Goal: Information Seeking & Learning: Understand process/instructions

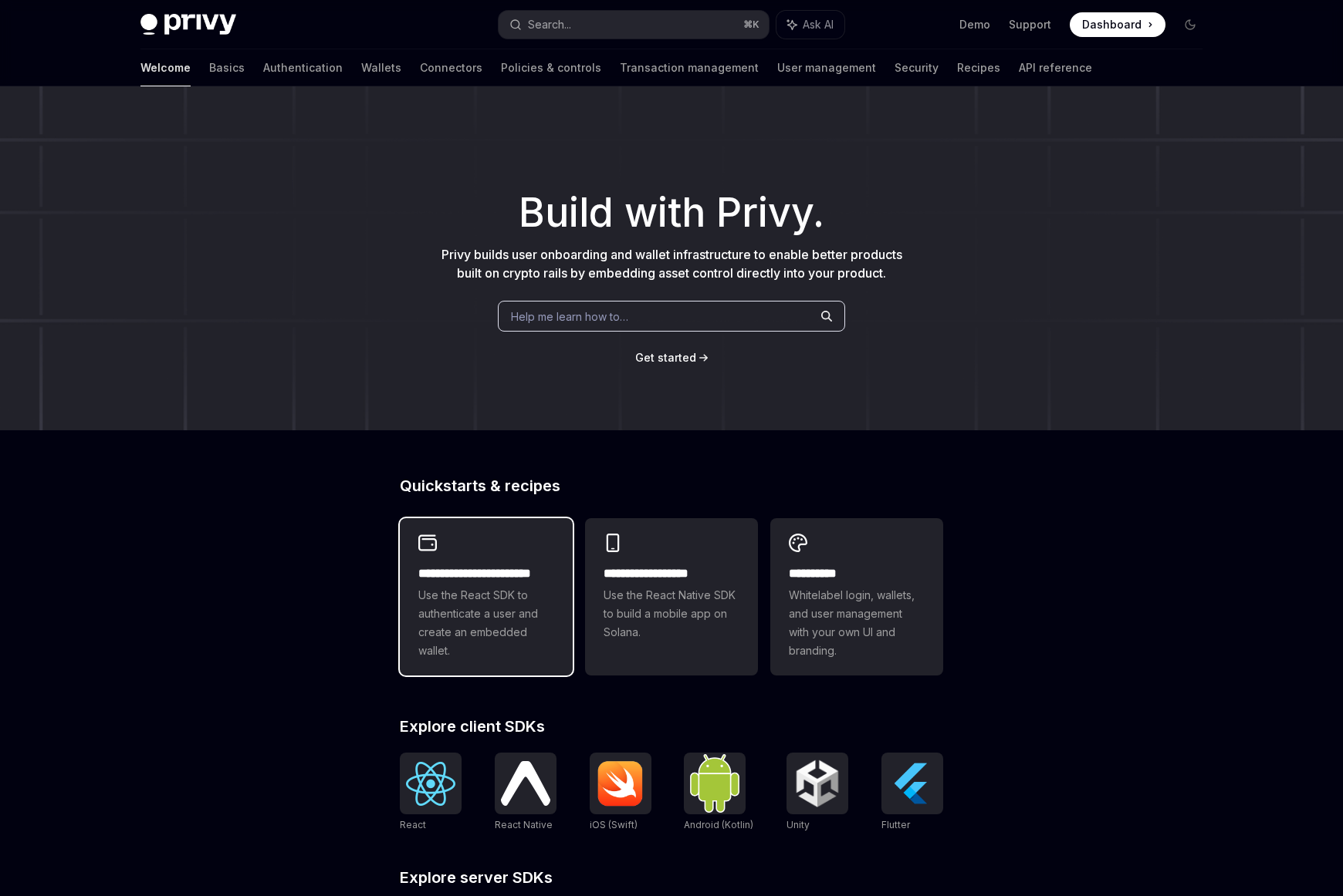
click at [468, 635] on span "Use the React SDK to authenticate a user and create an embedded wallet." at bounding box center [485, 623] width 136 height 74
type textarea "*"
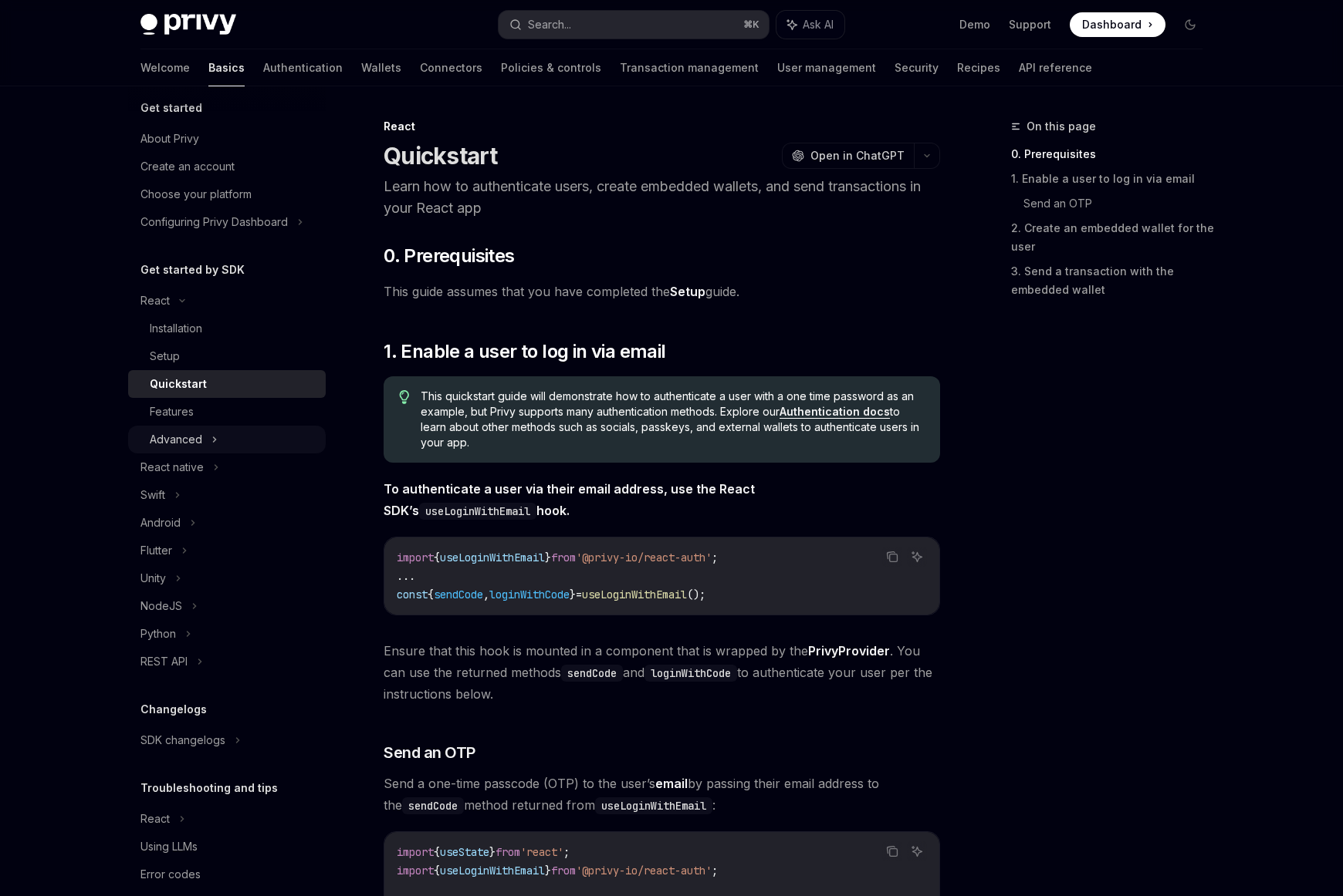
scroll to position [19, 0]
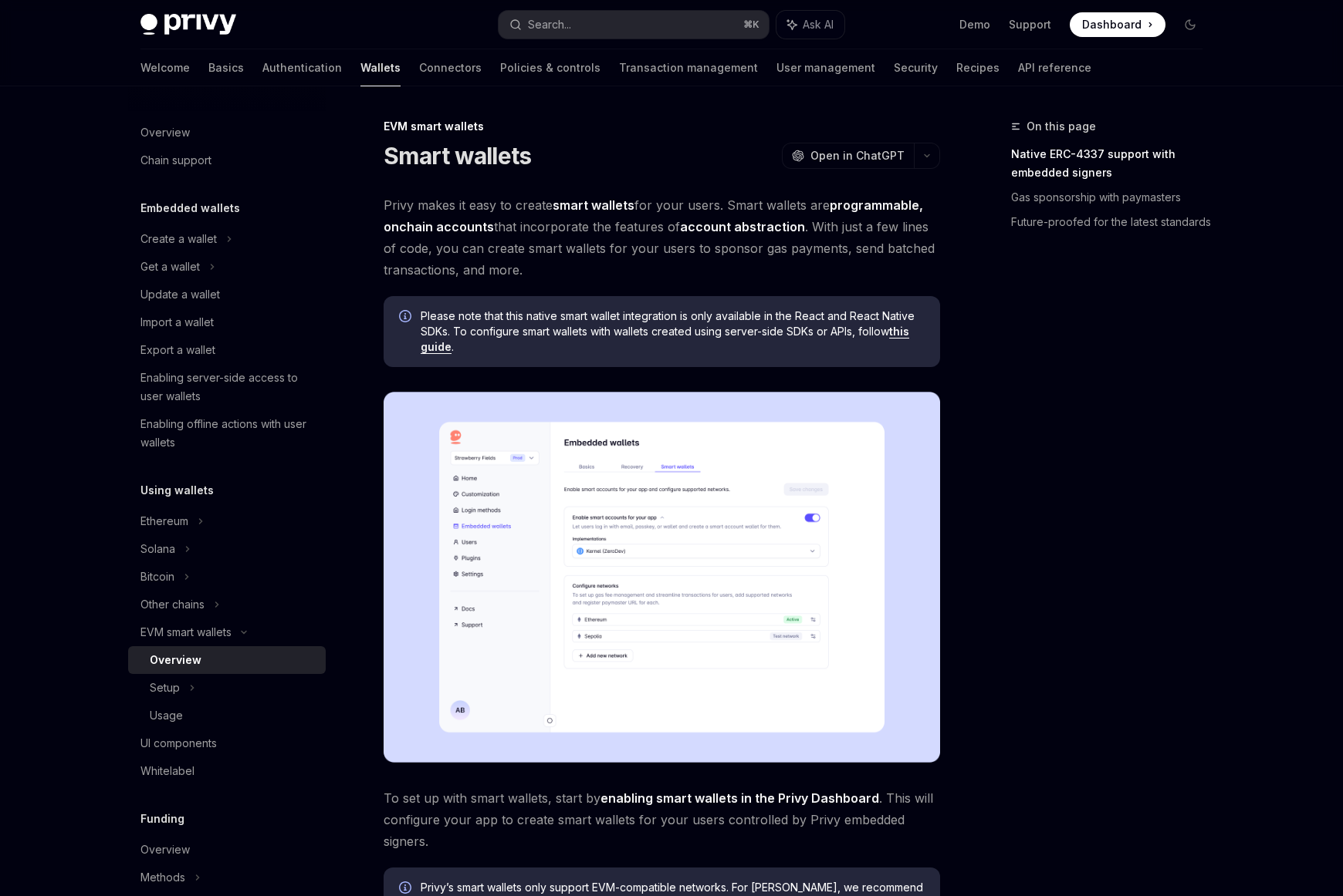
drag, startPoint x: 1024, startPoint y: 426, endPoint x: 1002, endPoint y: 420, distance: 22.8
click at [1023, 425] on div "On this page Native ERC-4337 support with embedded signers Gas sponsorship with…" at bounding box center [1098, 506] width 235 height 779
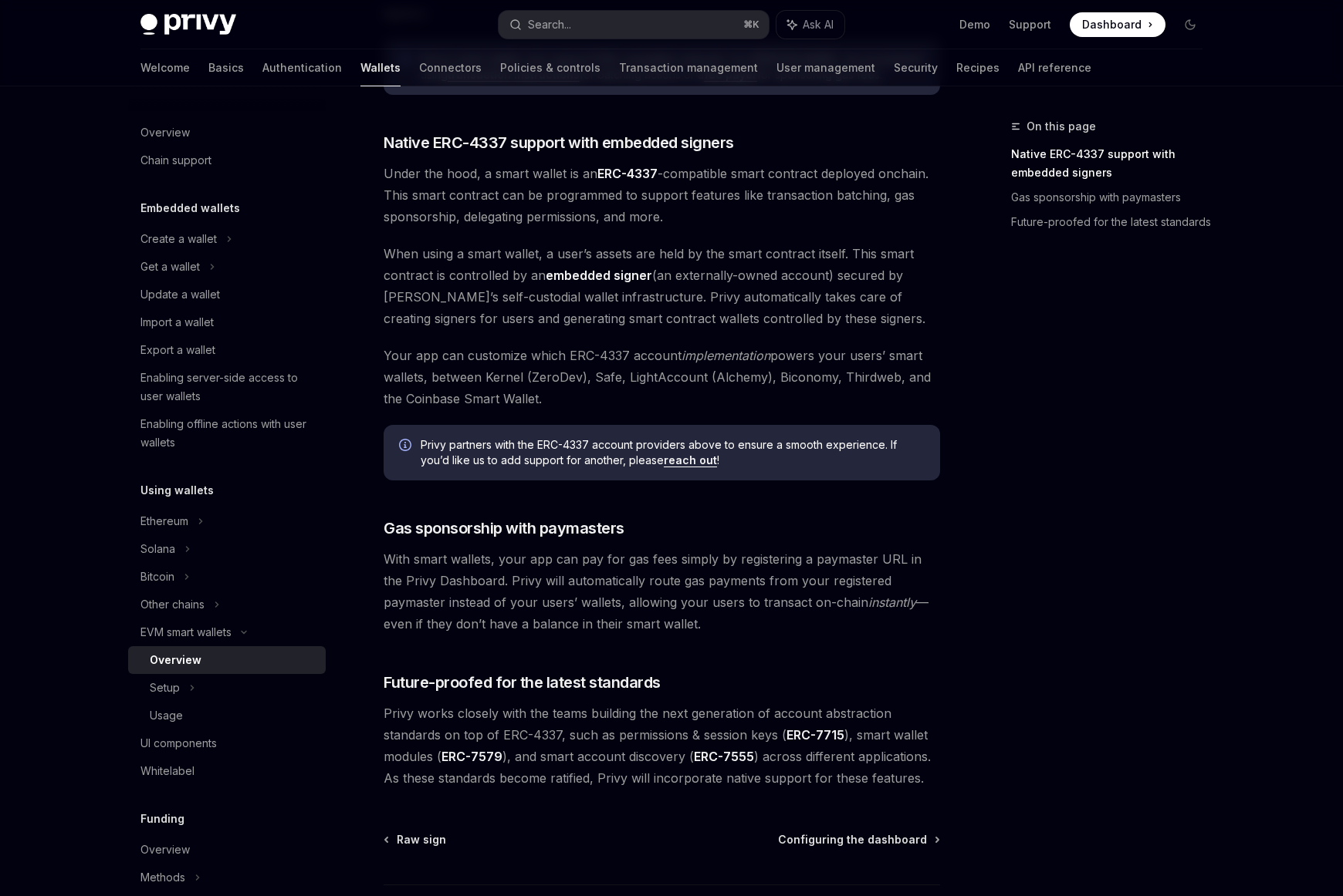
scroll to position [950, 0]
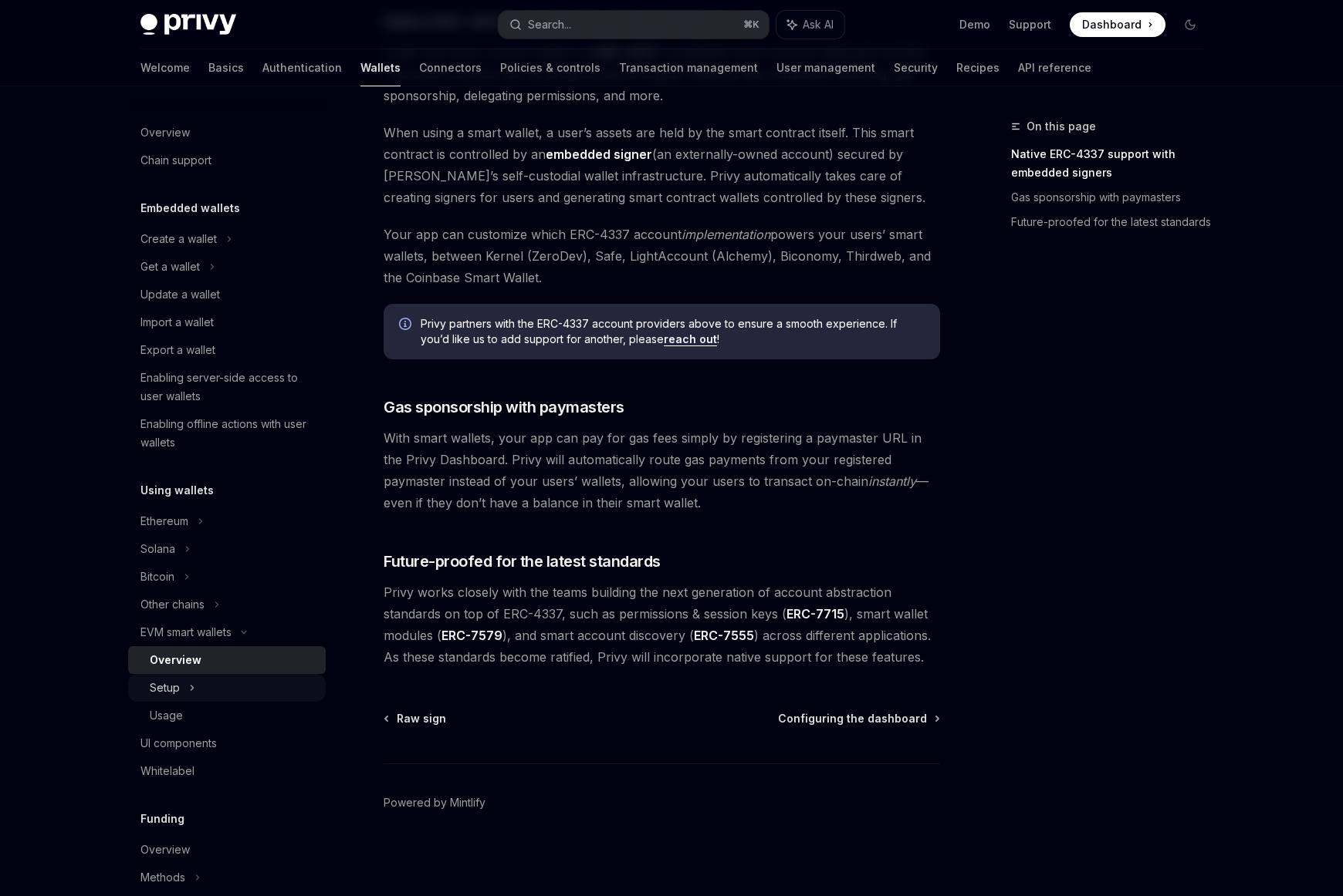
click at [176, 692] on div "Setup" at bounding box center [165, 688] width 30 height 19
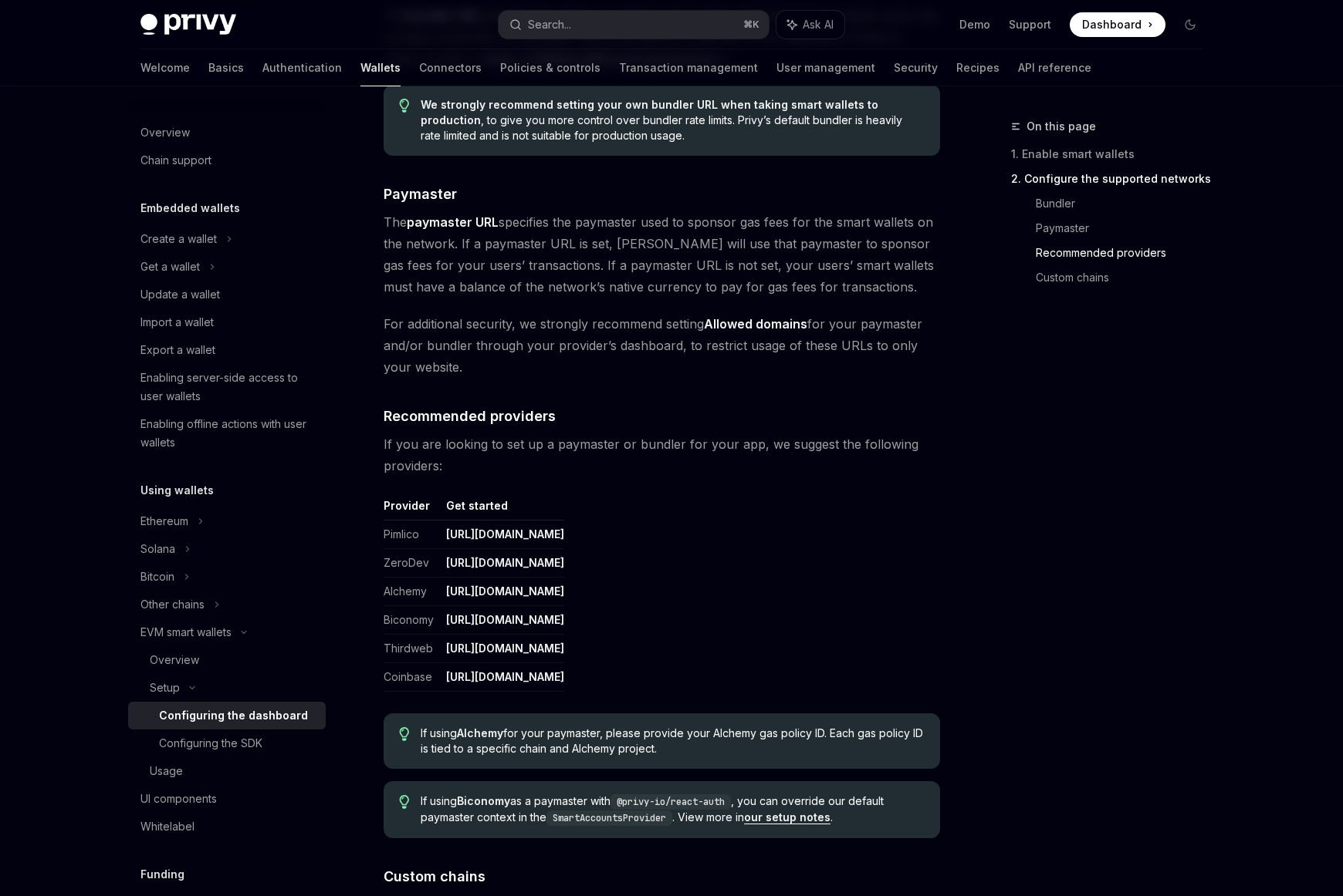
scroll to position [1522, 0]
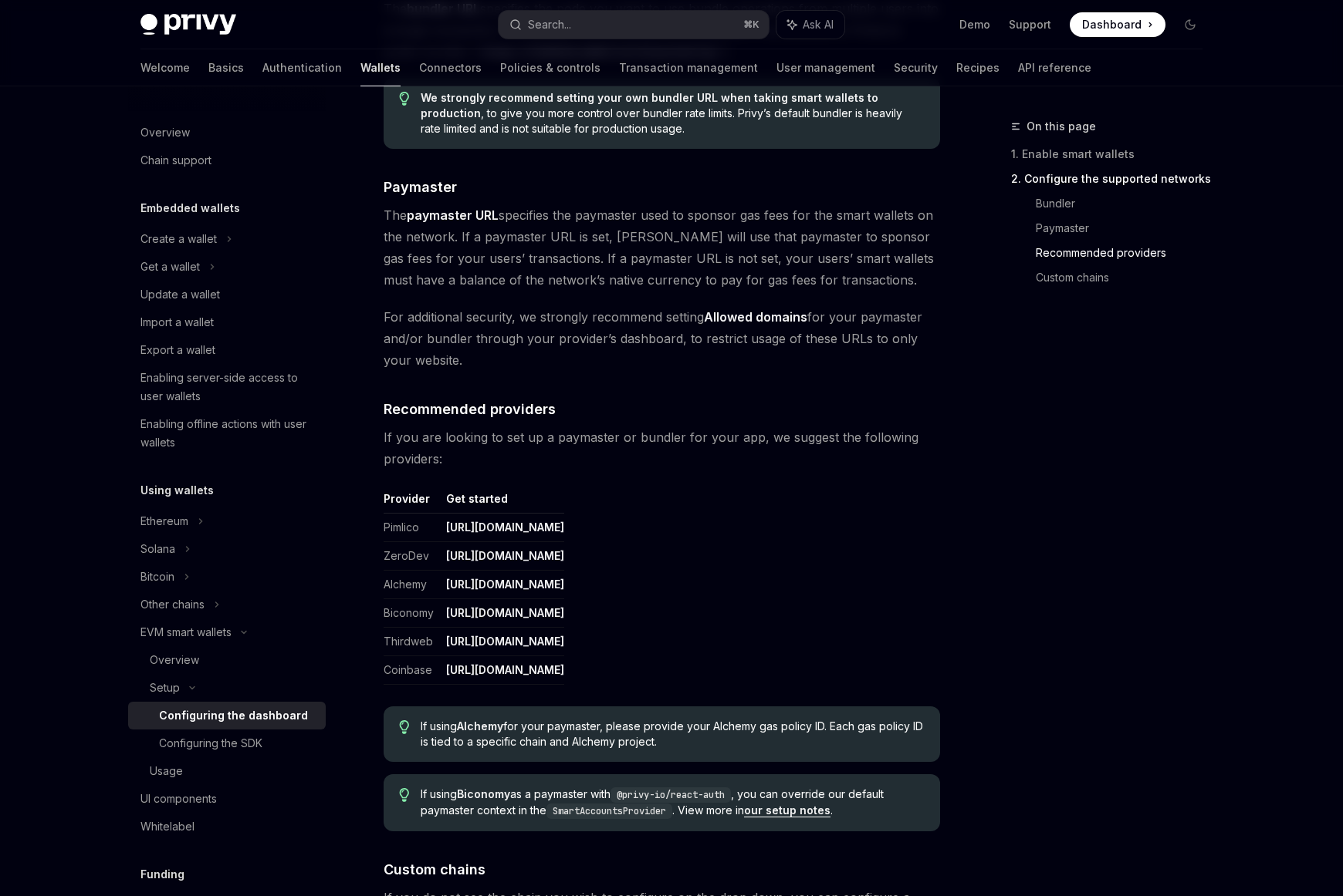
click at [510, 557] on link "[URL][DOMAIN_NAME]" at bounding box center [505, 556] width 118 height 14
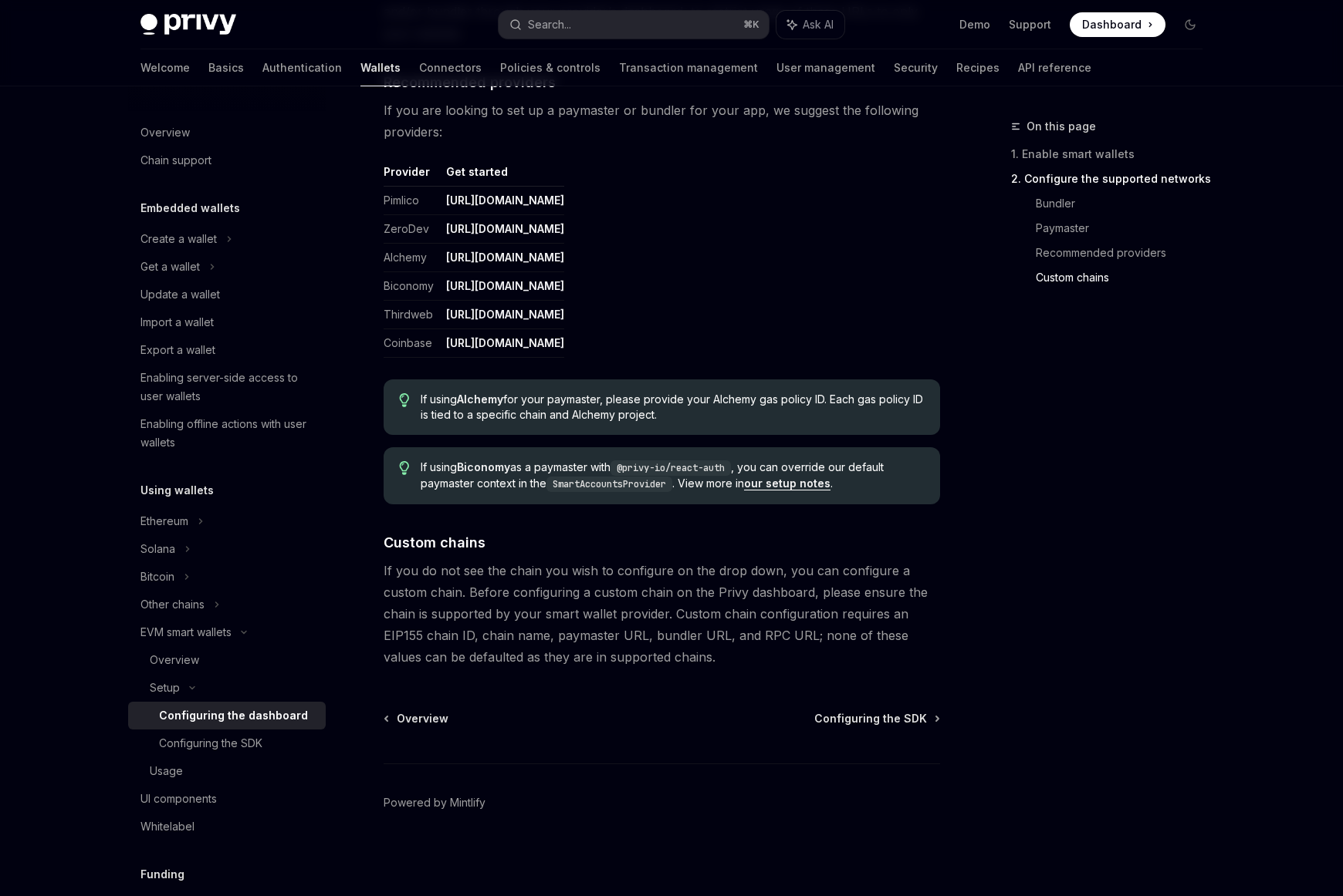
scroll to position [1634, 0]
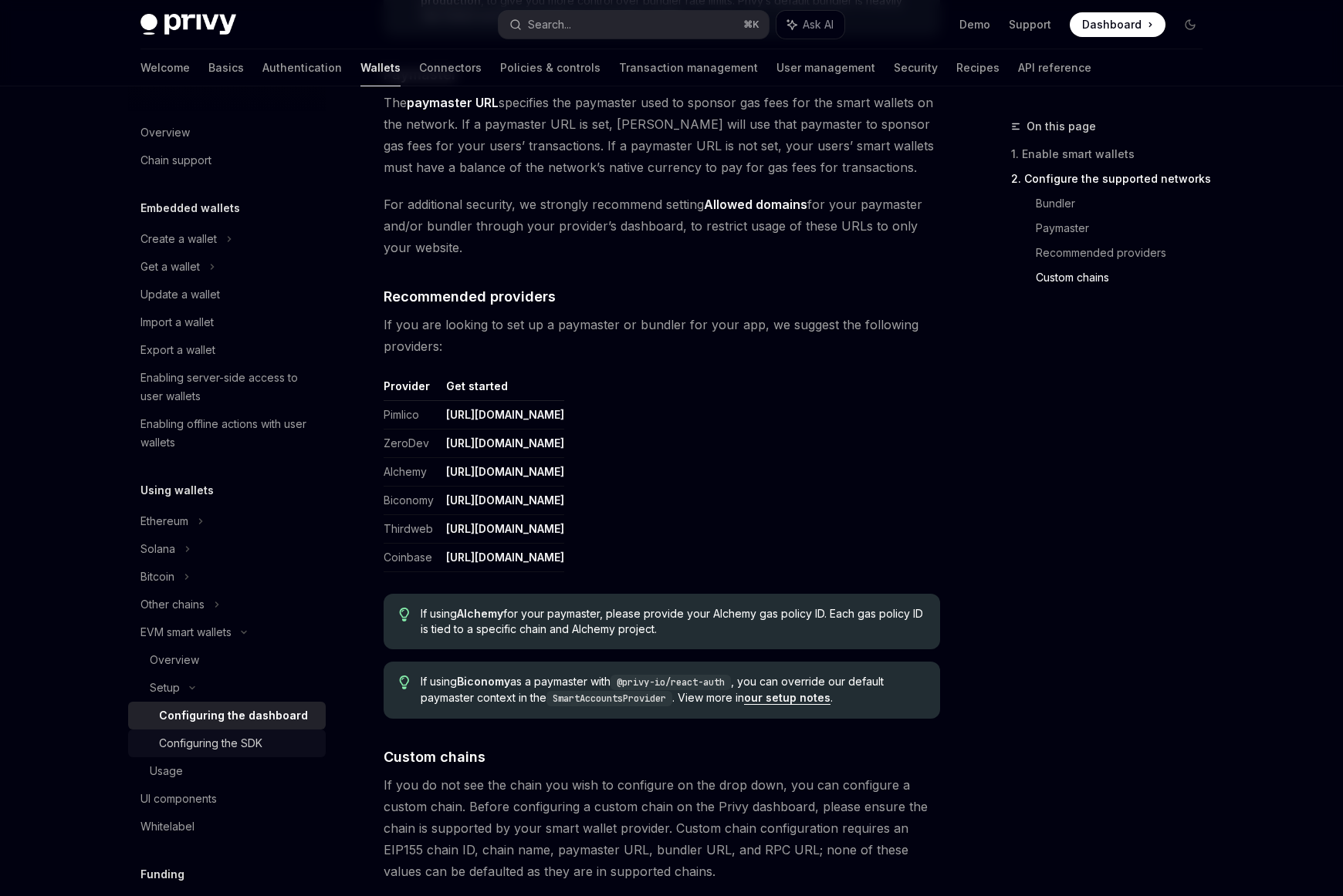
click at [251, 741] on div "Configuring the SDK" at bounding box center [210, 744] width 103 height 19
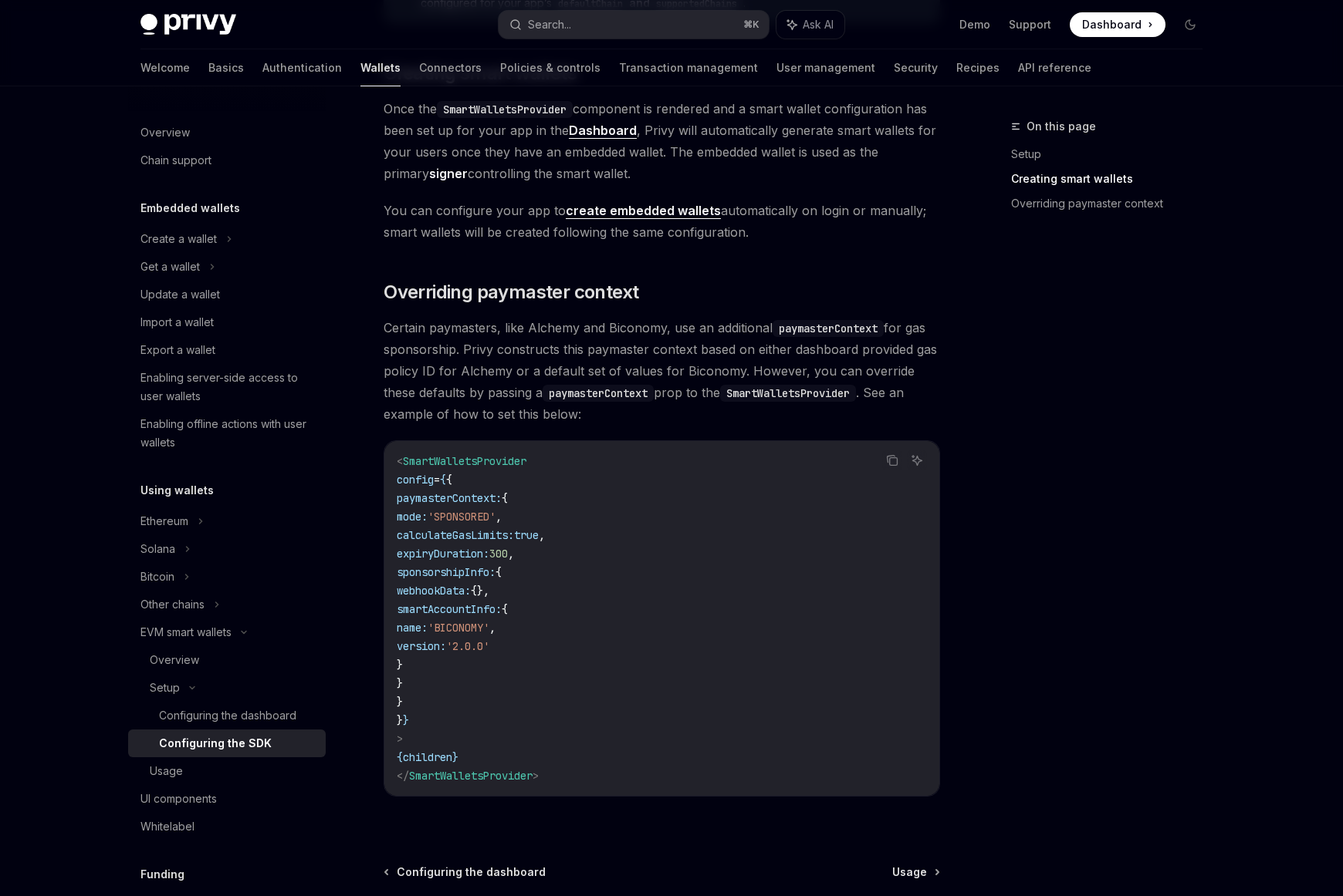
scroll to position [1112, 0]
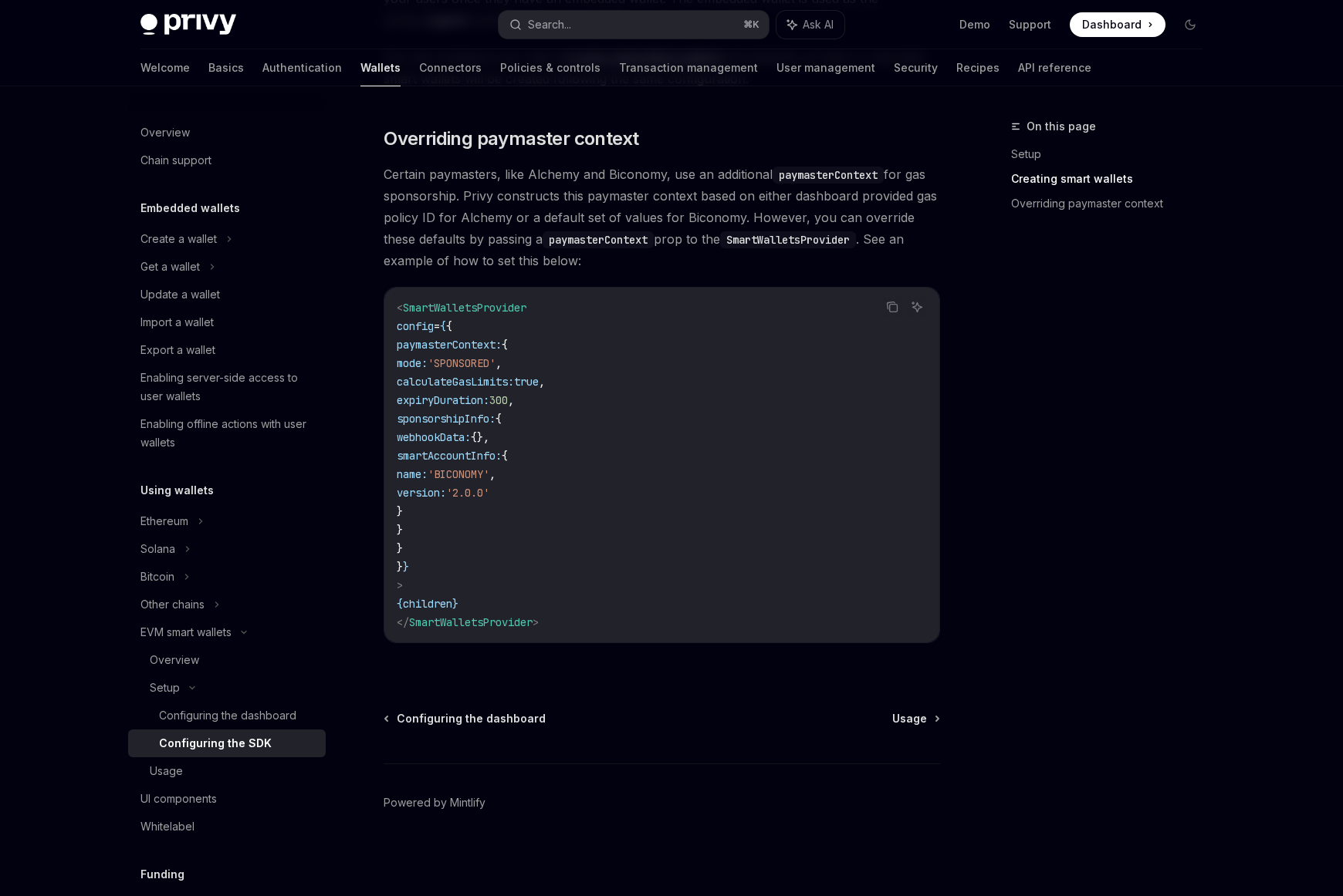
click at [1060, 350] on div "On this page Setup Creating smart wallets Overriding paymaster context" at bounding box center [1098, 506] width 235 height 779
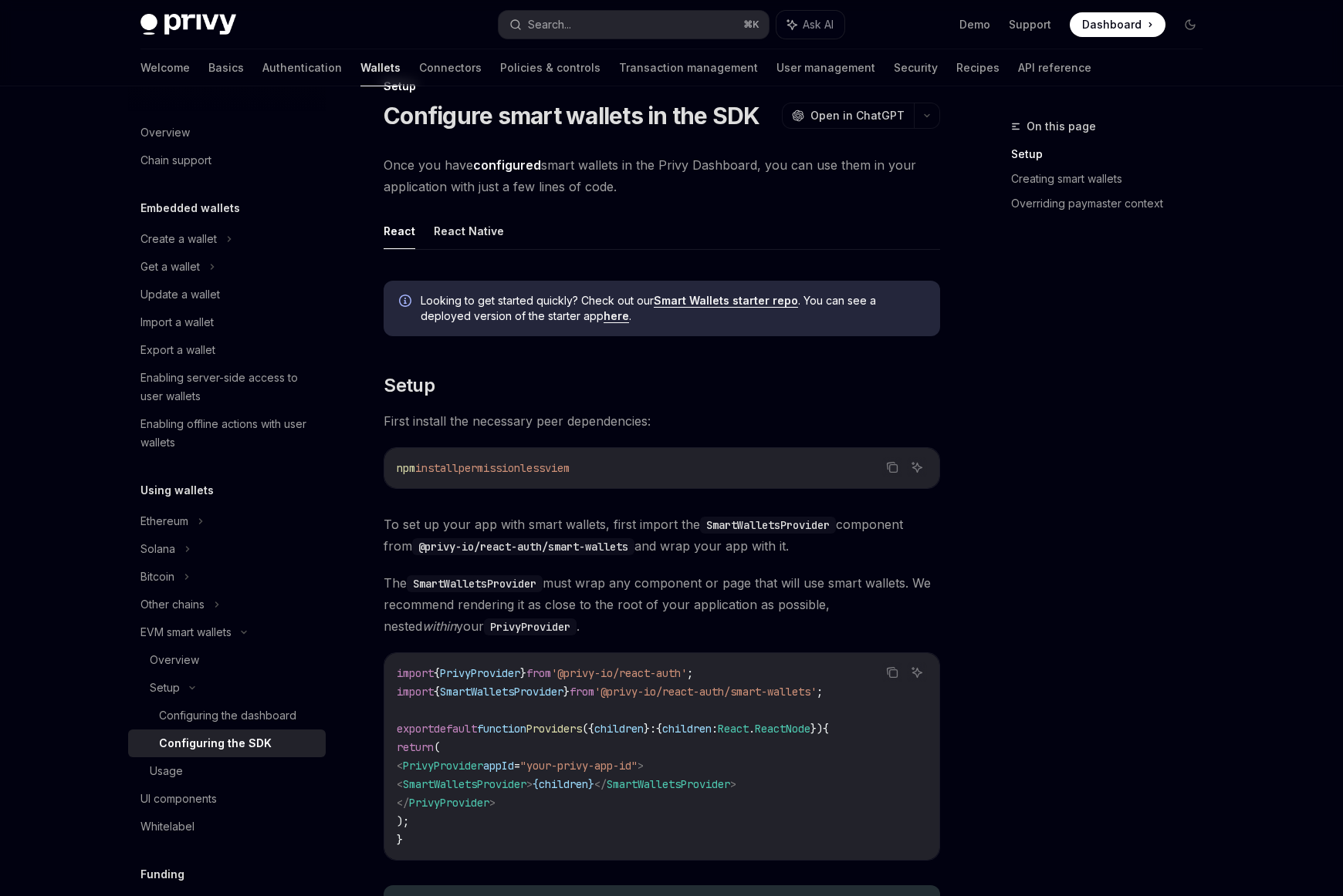
scroll to position [0, 0]
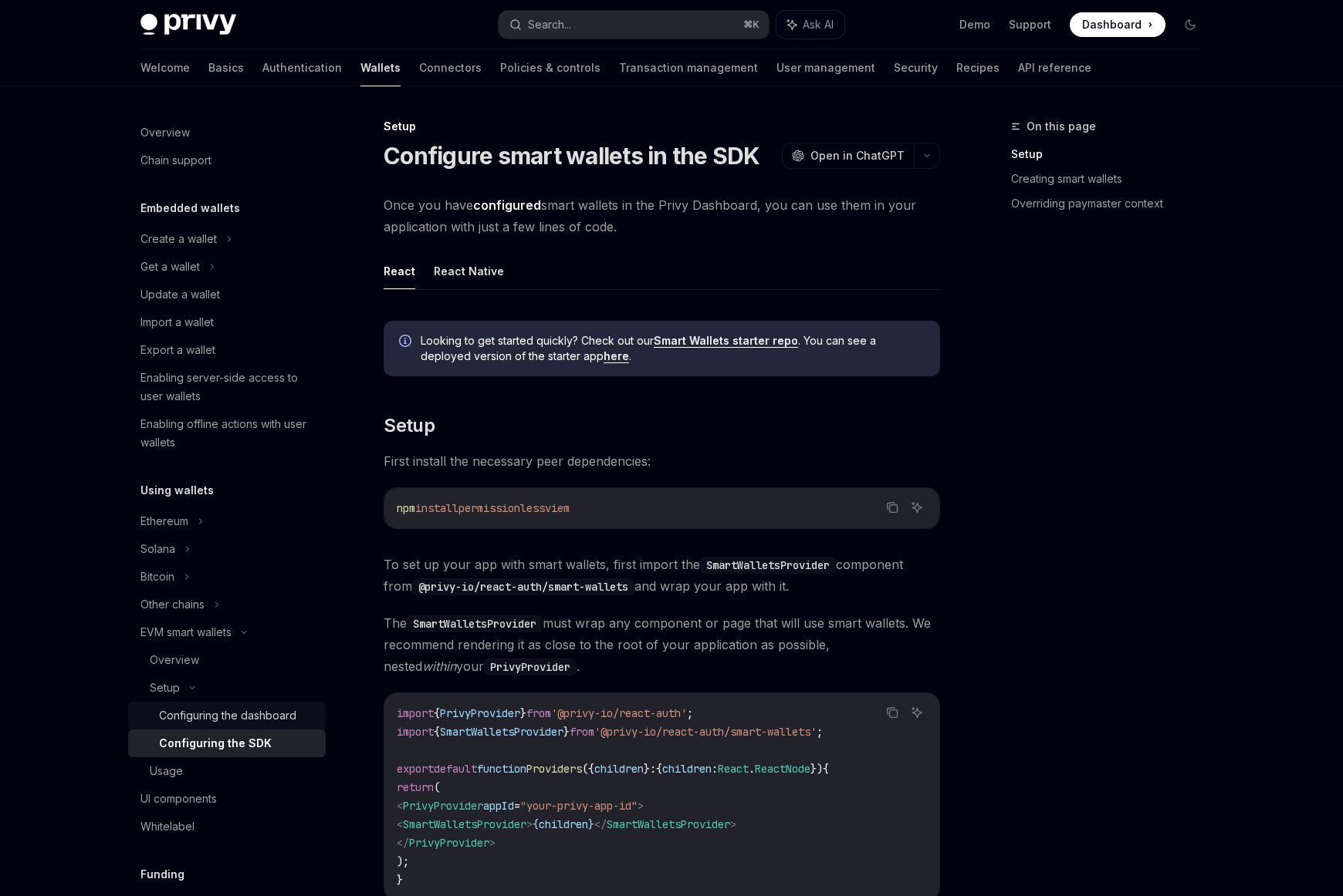
click at [255, 718] on div "Configuring the dashboard" at bounding box center [228, 716] width 137 height 19
type textarea "*"
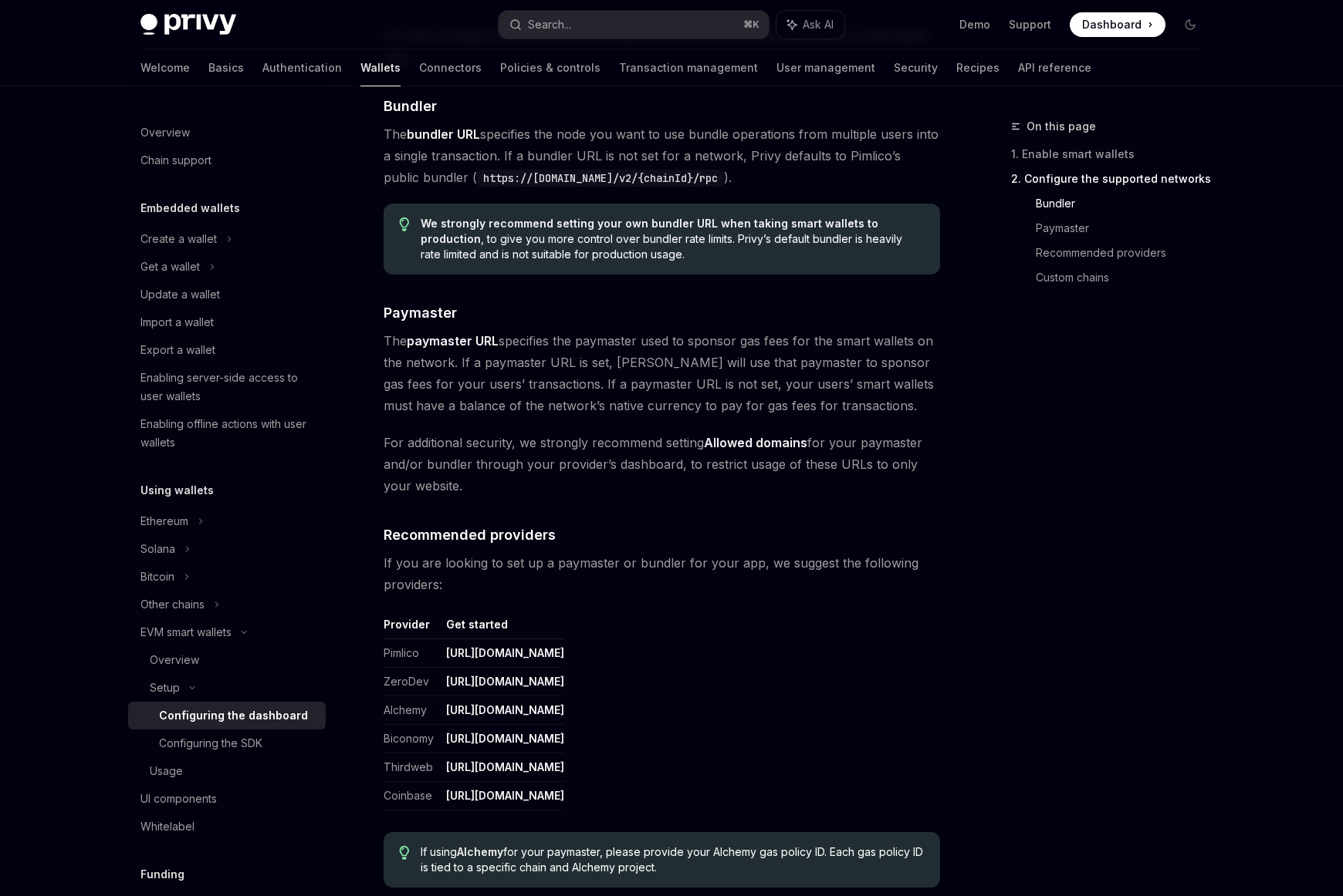
scroll to position [1403, 0]
